Goal: Navigation & Orientation: Find specific page/section

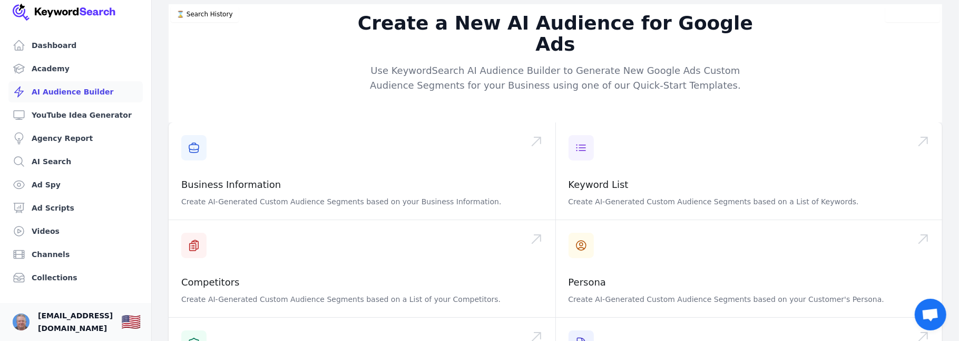
click at [65, 316] on span "[EMAIL_ADDRESS][DOMAIN_NAME]" at bounding box center [75, 321] width 75 height 25
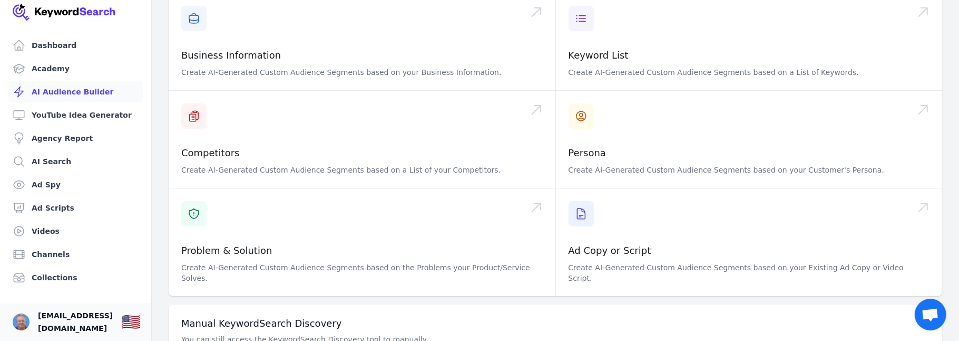
scroll to position [158, 0]
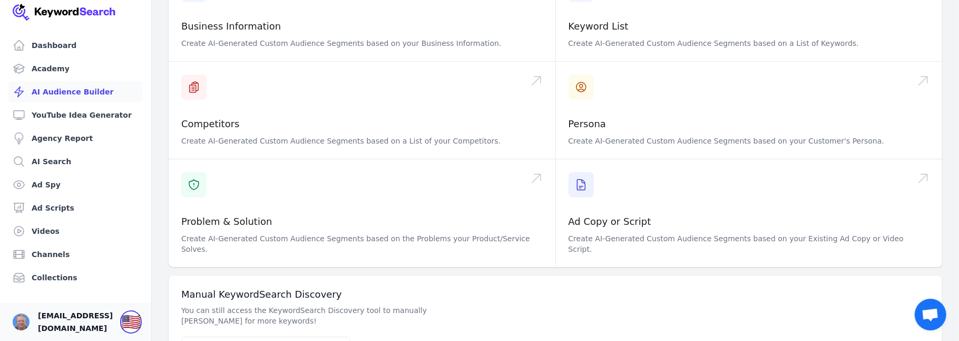
click at [141, 317] on div "🇺🇸" at bounding box center [131, 321] width 20 height 19
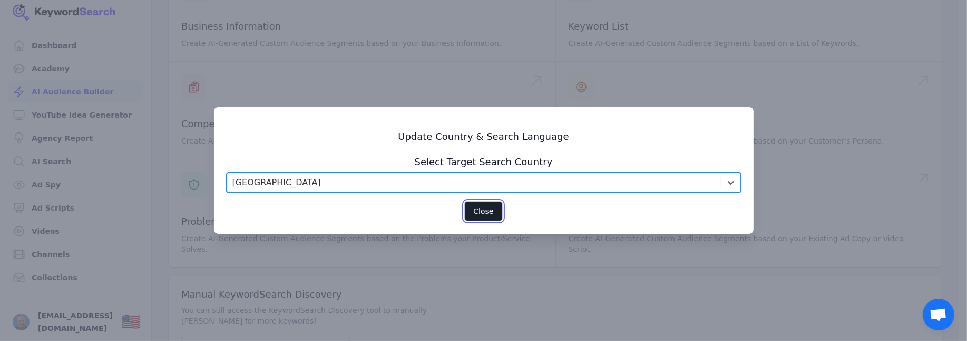
click at [478, 216] on button "Close" at bounding box center [483, 211] width 38 height 20
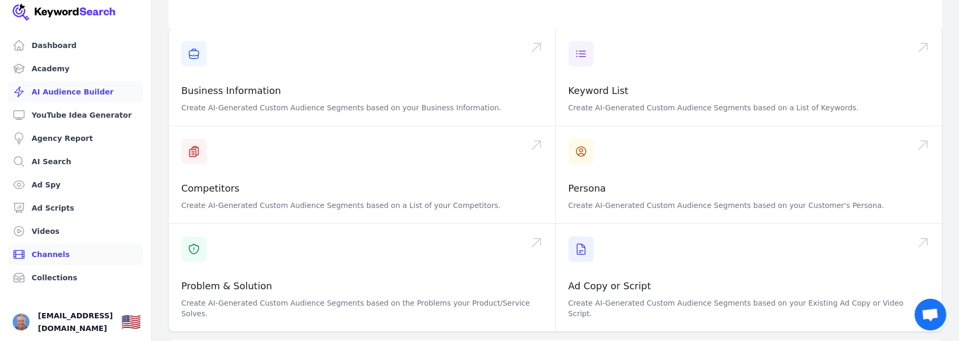
scroll to position [105, 0]
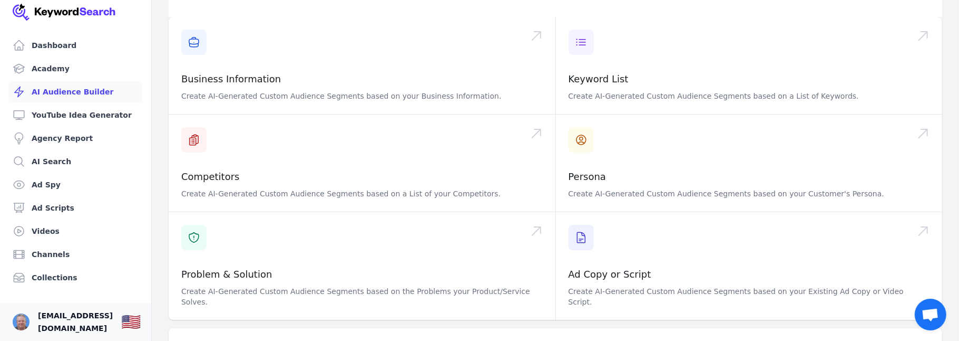
click at [46, 314] on span "[EMAIL_ADDRESS][DOMAIN_NAME]" at bounding box center [75, 321] width 75 height 25
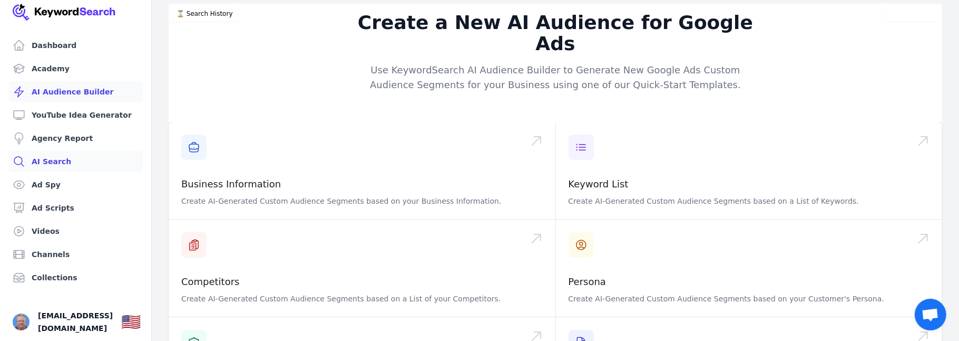
scroll to position [0, 0]
click at [67, 43] on link "Dashboard" at bounding box center [75, 45] width 134 height 21
